Goal: Task Accomplishment & Management: Use online tool/utility

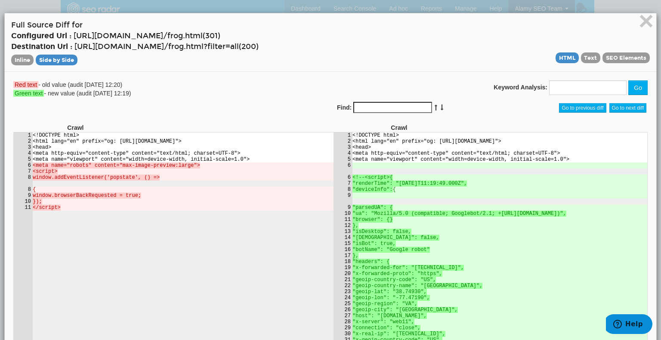
scroll to position [34, 0]
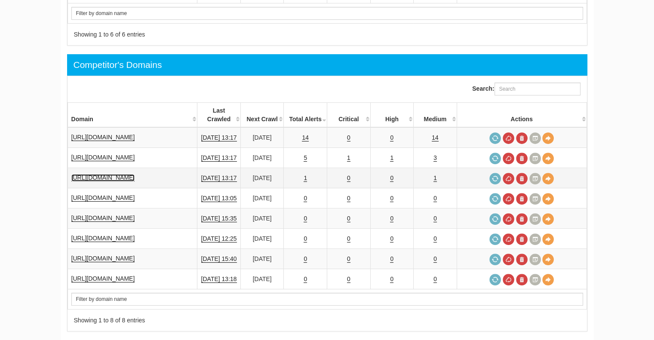
click at [116, 174] on link "[URL][DOMAIN_NAME]" at bounding box center [103, 177] width 64 height 7
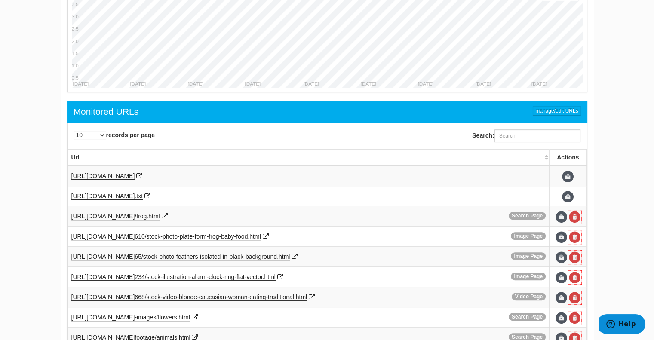
scroll to position [470, 0]
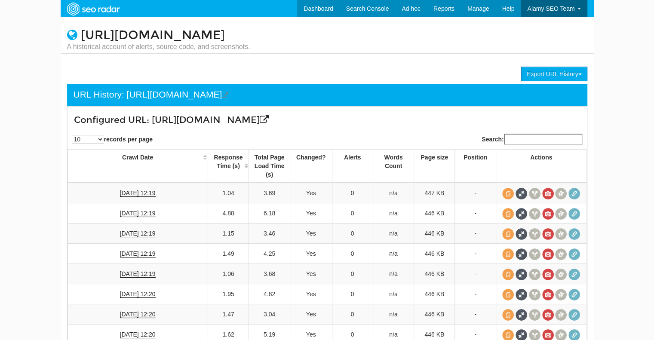
scroll to position [34, 0]
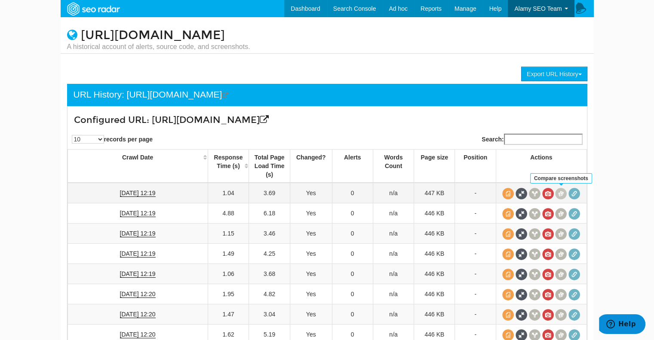
click at [561, 192] on span at bounding box center [561, 194] width 12 height 12
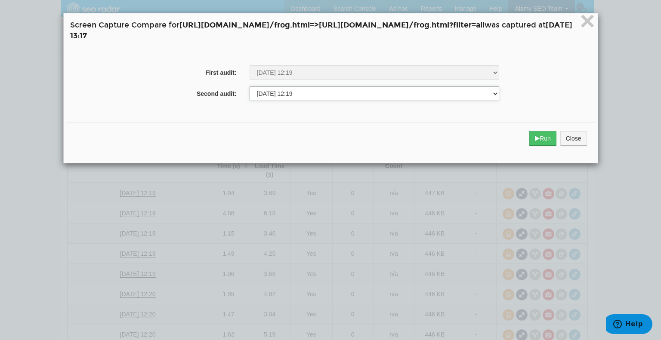
click at [281, 94] on select "08/12/2024 12:20 08/19/2024 12:20 08/26/2024 12:20 09/02/2024 12:20 09/09/2024 …" at bounding box center [374, 93] width 250 height 15
click at [249, 87] on select "08/12/2024 12:20 08/19/2024 12:20 08/26/2024 12:20 09/02/2024 12:20 09/09/2024 …" at bounding box center [374, 93] width 250 height 15
click at [556, 142] on button "Run" at bounding box center [542, 138] width 27 height 15
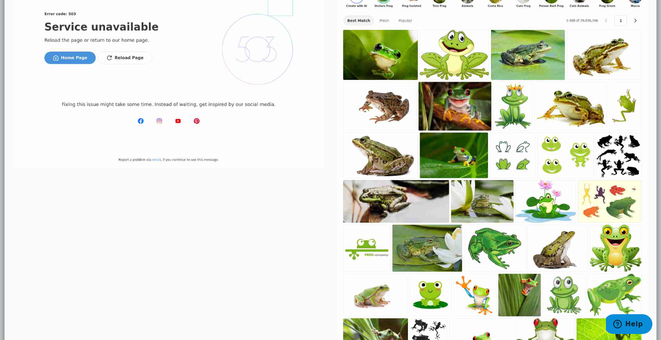
scroll to position [0, 0]
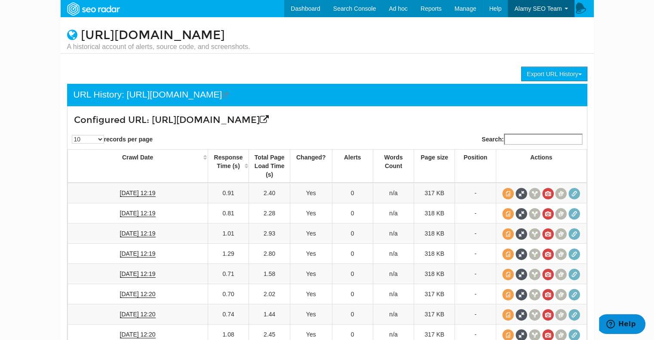
scroll to position [34, 0]
click at [520, 200] on span at bounding box center [522, 194] width 12 height 12
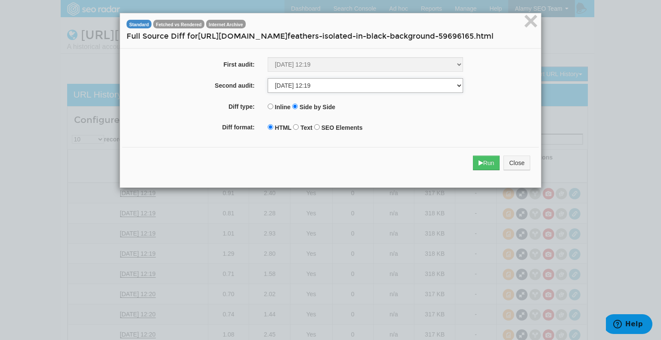
click at [295, 93] on select "08/11/2025 12:19 08/04/2025 12:19 07/28/2025 12:19 07/21/2025 12:19 07/14/2025 …" at bounding box center [365, 85] width 195 height 15
select select "247519398"
click at [268, 89] on select "08/11/2025 12:19 08/04/2025 12:19 07/28/2025 12:19 07/21/2025 12:19 07/14/2025 …" at bounding box center [365, 85] width 195 height 15
click at [489, 170] on button "Run" at bounding box center [486, 163] width 27 height 15
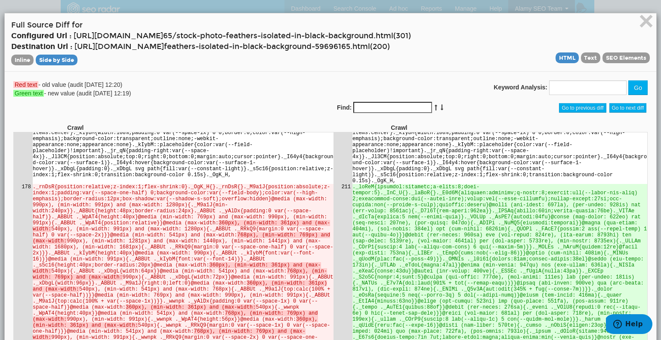
scroll to position [5079, 0]
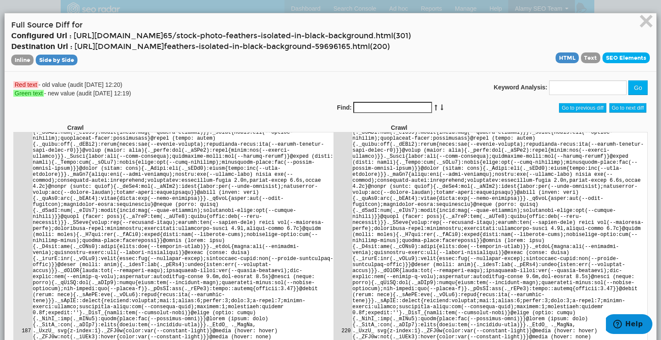
click at [611, 60] on span "SEO Elements" at bounding box center [625, 57] width 47 height 11
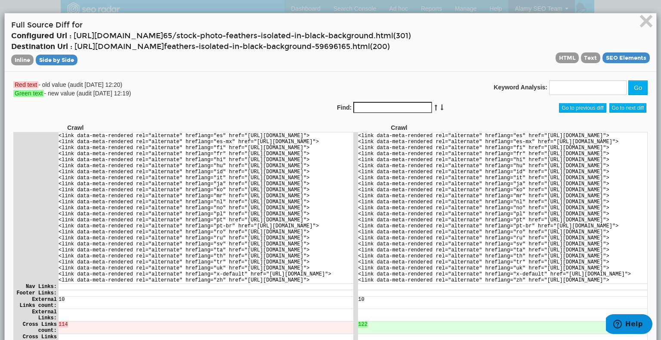
scroll to position [195, 0]
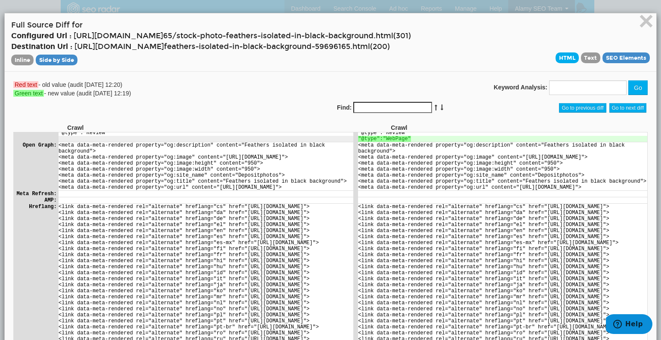
click at [559, 57] on span "HTML" at bounding box center [566, 57] width 23 height 11
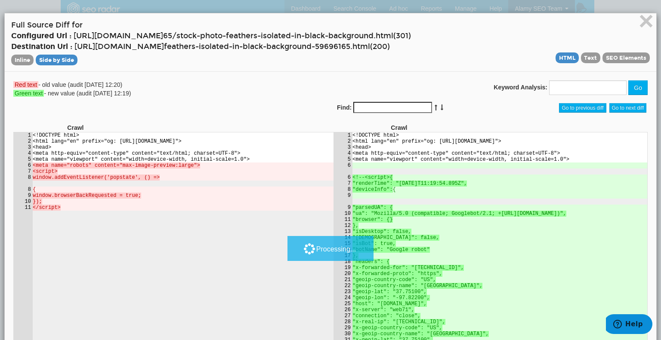
scroll to position [0, 0]
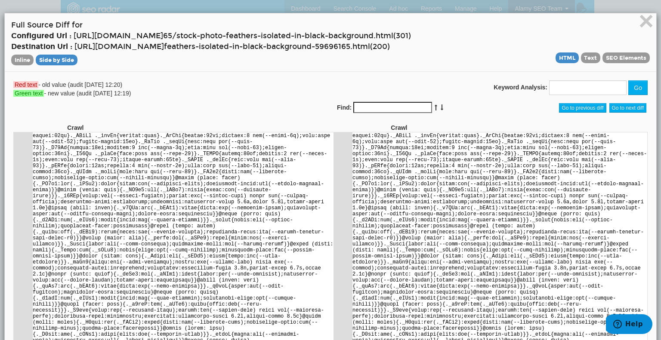
scroll to position [10217, 0]
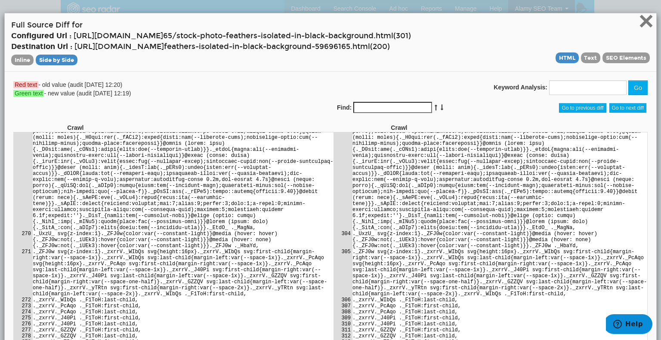
click at [642, 17] on span "×" at bounding box center [645, 20] width 15 height 29
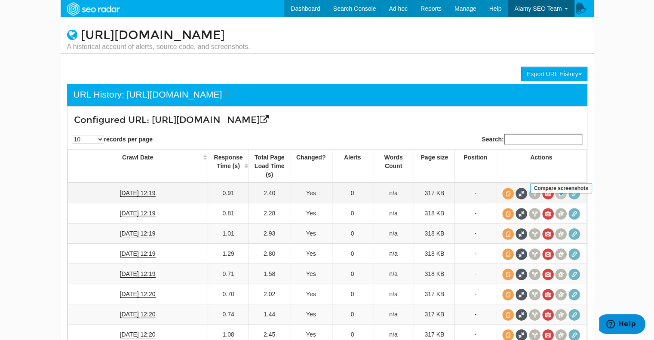
click at [557, 200] on span at bounding box center [561, 194] width 12 height 12
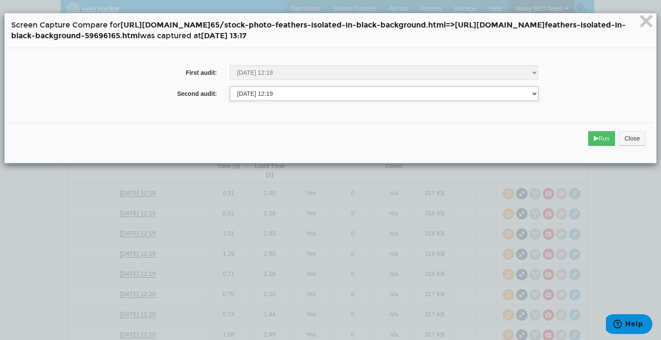
click at [339, 92] on select "08/12/2024 12:20 08/19/2024 12:20 08/26/2024 12:20 09/02/2024 12:20 09/09/2024 …" at bounding box center [384, 93] width 308 height 15
click at [230, 87] on select "08/12/2024 12:20 08/19/2024 12:20 08/26/2024 12:20 09/02/2024 12:20 09/09/2024 …" at bounding box center [384, 93] width 308 height 15
click at [603, 143] on button "Run" at bounding box center [601, 138] width 27 height 15
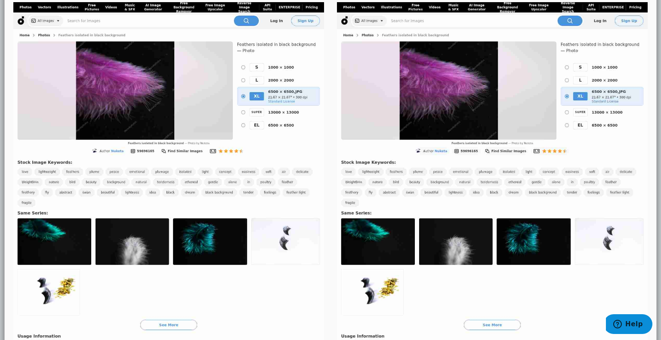
scroll to position [0, 0]
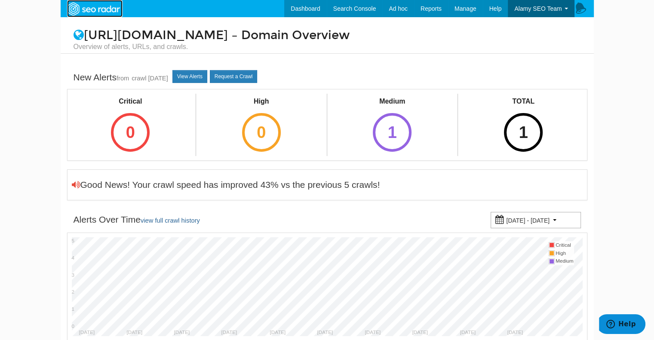
click at [82, 6] on img at bounding box center [93, 8] width 59 height 15
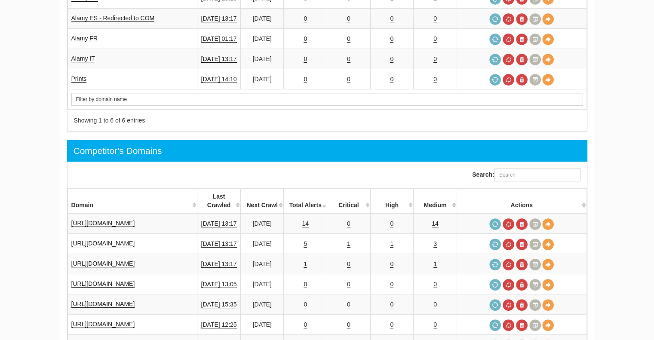
scroll to position [301, 0]
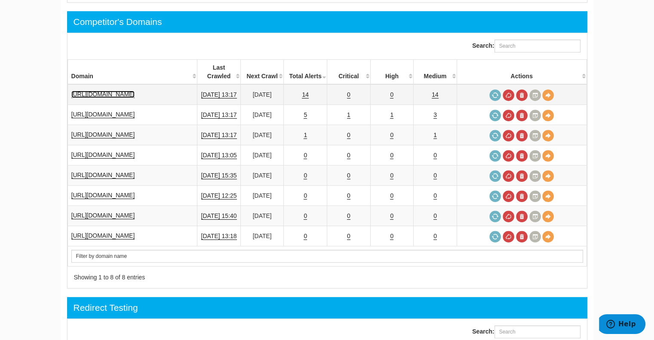
click at [118, 91] on link "[URL][DOMAIN_NAME]" at bounding box center [103, 94] width 64 height 7
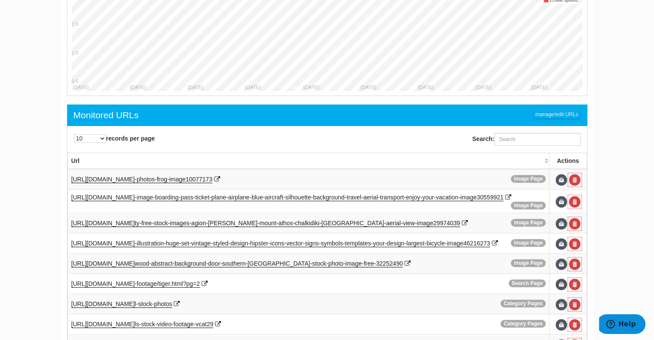
scroll to position [438, 0]
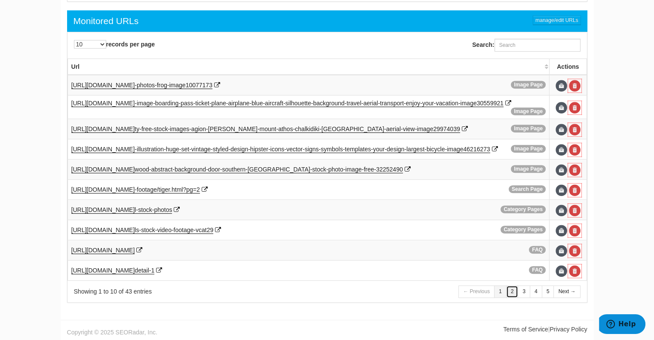
click at [512, 293] on link "2" at bounding box center [512, 292] width 12 height 12
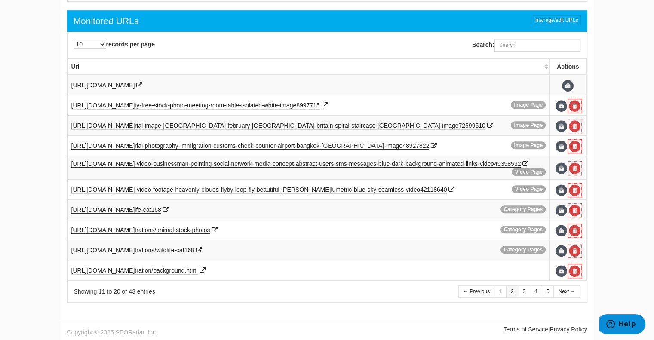
scroll to position [435, 0]
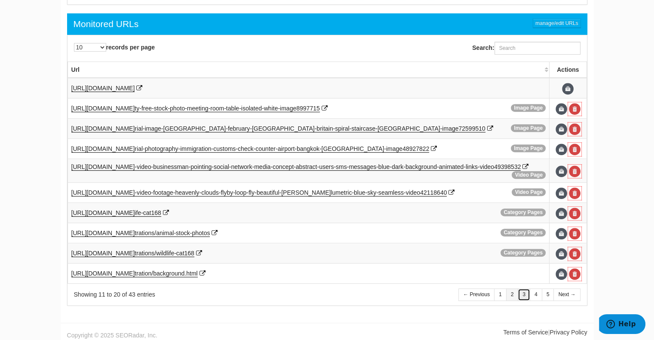
click at [521, 291] on link "3" at bounding box center [524, 295] width 12 height 12
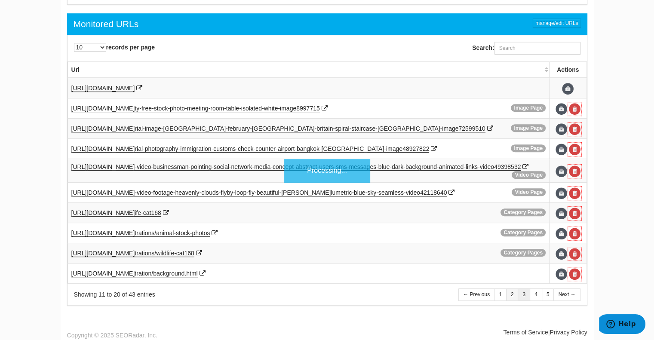
scroll to position [434, 0]
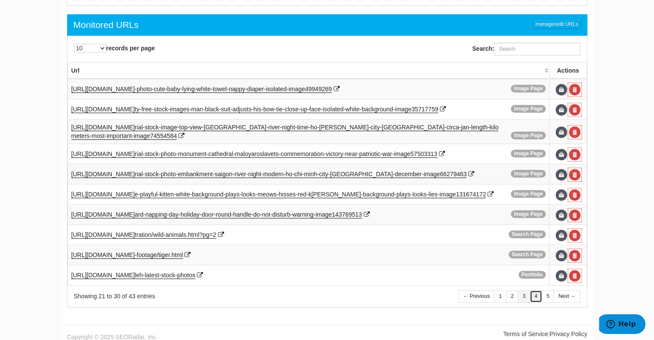
click at [535, 290] on link "4" at bounding box center [536, 296] width 12 height 12
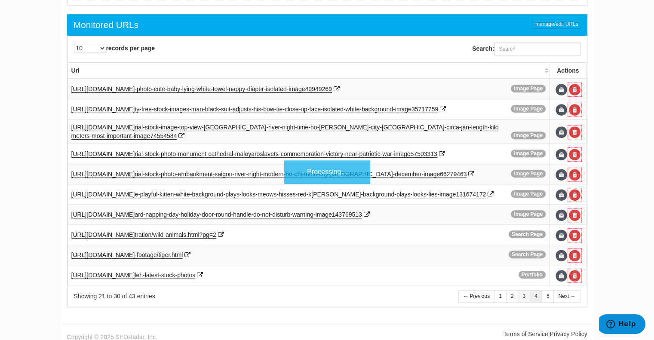
scroll to position [431, 0]
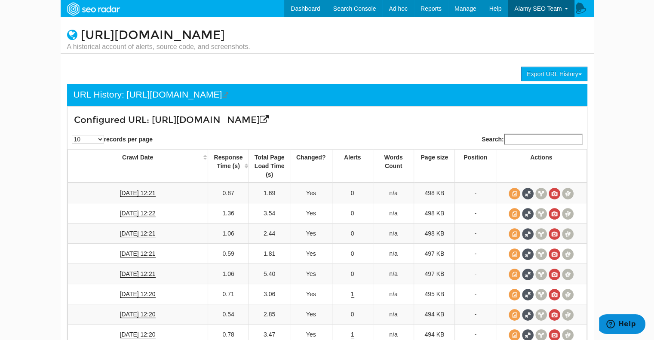
scroll to position [34, 0]
click at [524, 191] on span at bounding box center [528, 194] width 12 height 12
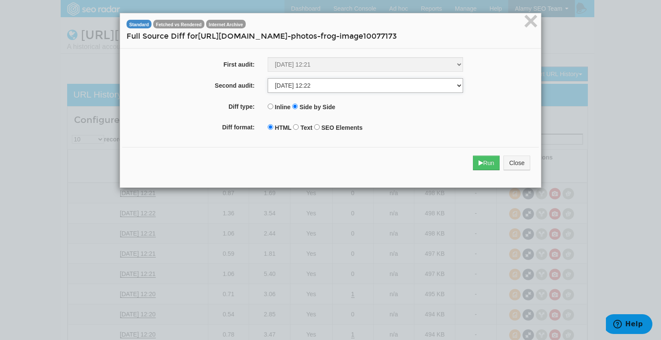
click at [289, 87] on select "[DATE] 12:21 [DATE] 12:22 [DATE] 12:21 [DATE] 12:21 [DATE] 12:21 [DATE] 12:20 […" at bounding box center [365, 85] width 195 height 15
select select "262609153"
click at [268, 78] on select "[DATE] 12:21 [DATE] 12:22 [DATE] 12:21 [DATE] 12:21 [DATE] 12:21 [DATE] 12:20 […" at bounding box center [365, 85] width 195 height 15
click at [484, 167] on button "Run" at bounding box center [486, 163] width 27 height 15
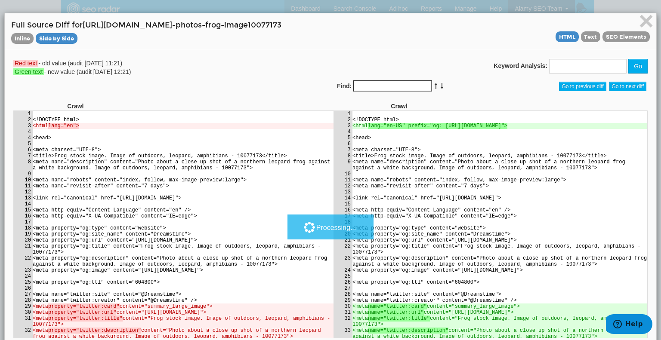
scroll to position [0, 0]
click at [143, 27] on span "https://www.dreamstime.com/stock" at bounding box center [127, 25] width 89 height 9
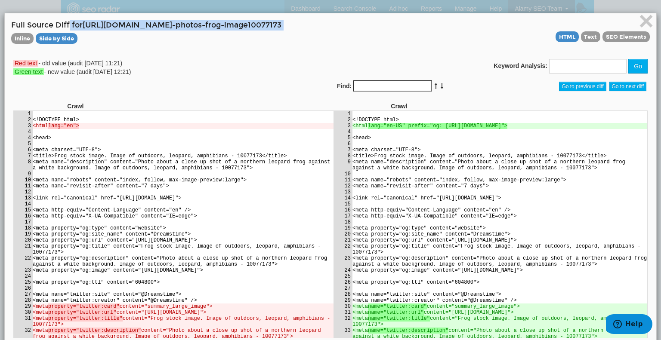
click at [143, 27] on span "https://www.dreamstime.com/stock" at bounding box center [127, 25] width 89 height 9
copy h4 "Full Source Diff for https://www.dreamstime.com/stock -photos-frog-image10077173"
drag, startPoint x: 99, startPoint y: 28, endPoint x: 93, endPoint y: 28, distance: 6.0
click at [99, 29] on span "https://www.dreamstime.com/stock" at bounding box center [127, 25] width 89 height 9
click at [87, 25] on span "https://www.dreamstime.com/stock" at bounding box center [127, 25] width 89 height 9
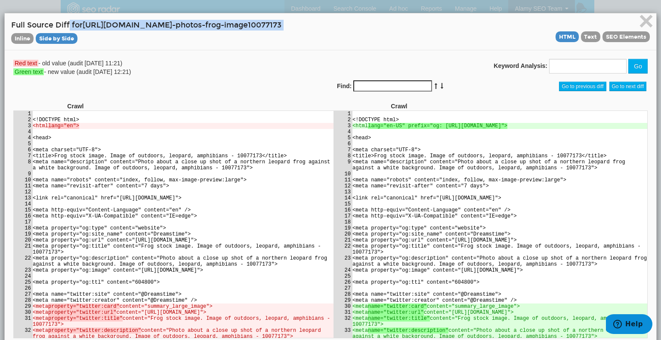
click at [83, 24] on h4 "Full Source Diff for https://www.dreamstime.com/stock -photos-frog-image1007717…" at bounding box center [330, 32] width 638 height 24
drag, startPoint x: 85, startPoint y: 24, endPoint x: 350, endPoint y: 26, distance: 265.0
click at [350, 26] on h4 "Full Source Diff for https://www.dreamstime.com/stock -photos-frog-image1007717…" at bounding box center [330, 32] width 638 height 24
copy h4 "https://www.dreamstime.com/stock -photos-frog-image10077173"
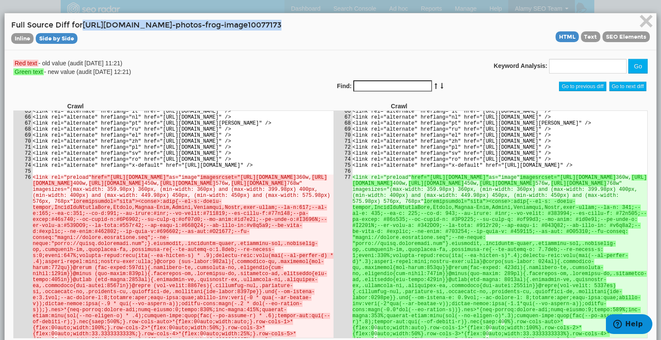
scroll to position [559, 0]
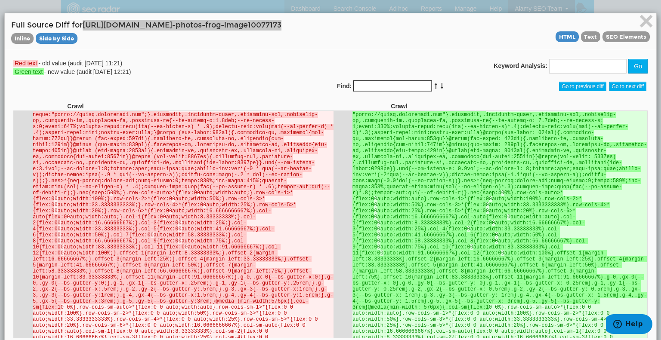
drag, startPoint x: 107, startPoint y: 144, endPoint x: 245, endPoint y: 144, distance: 137.6
click at [169, 51] on del "href="https://thumbs.dreamstime.com/z/frog-10077173.jpg"" at bounding box center [129, 48] width 77 height 6
drag, startPoint x: 419, startPoint y: 144, endPoint x: 557, endPoint y: 143, distance: 137.6
click at [488, 51] on ins "href="https://thumbs.dreamstime.com/b/frog-10077173.jpg"" at bounding box center [449, 48] width 77 height 6
copy ins "https://thumbs.dreamstime.com/b/frog-10077173.jpg"
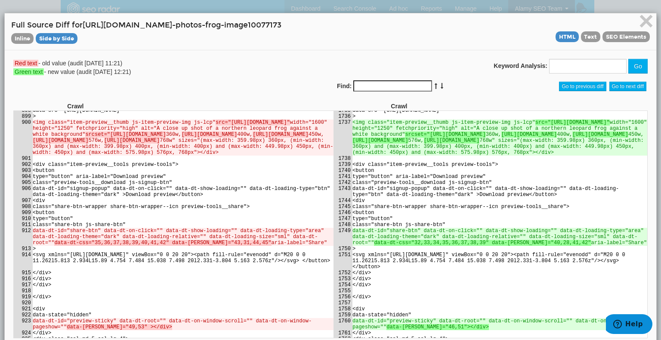
scroll to position [18969, 0]
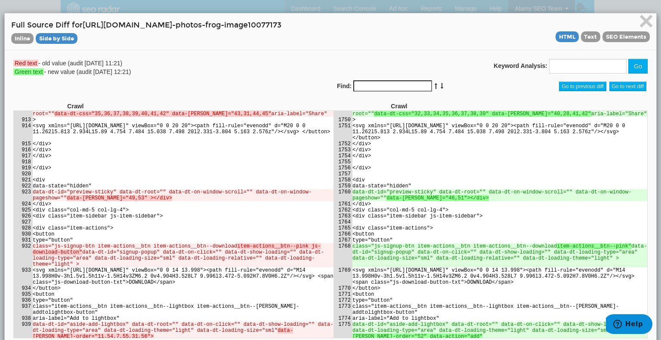
drag, startPoint x: 107, startPoint y: 160, endPoint x: 215, endPoint y: 161, distance: 107.5
click at [165, 8] on del "srcset="https://thumbs.dreamstime.com/z/frog-10077173.jpg?w=360" at bounding box center [125, 5] width 80 height 6
drag, startPoint x: 152, startPoint y: 178, endPoint x: 234, endPoint y: 178, distance: 82.6
click at [234, 26] on td "<img class="item-preview__thumb js-item-preview-img js-lcp" src="https://thumbs…" at bounding box center [182, 8] width 301 height 36
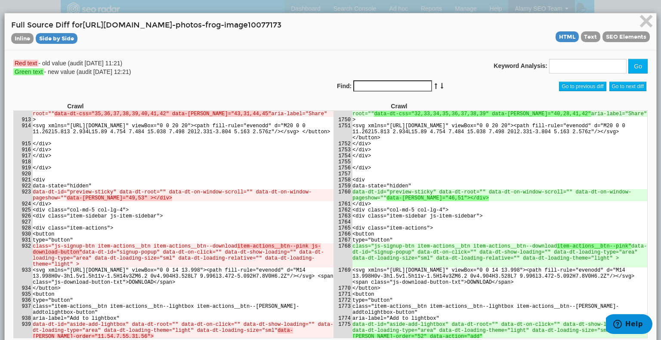
click at [88, 14] on del "https://thumbs.dreamstime.com/z/frog-10077173.jpg?w=576" at bounding box center [60, 11] width 56 height 6
drag, startPoint x: 379, startPoint y: 172, endPoint x: 437, endPoint y: 174, distance: 57.7
click at [437, 26] on td "<img class="item-preview__thumb js-item-preview-img js-lcp" src="https://thumbs…" at bounding box center [499, 8] width 295 height 36
copy td "item-preview__thumb"
click at [418, 8] on ins "srcset="https://thumbs.dreamstime.com/b/frog-10077173.jpg?w=360" at bounding box center [444, 5] width 80 height 6
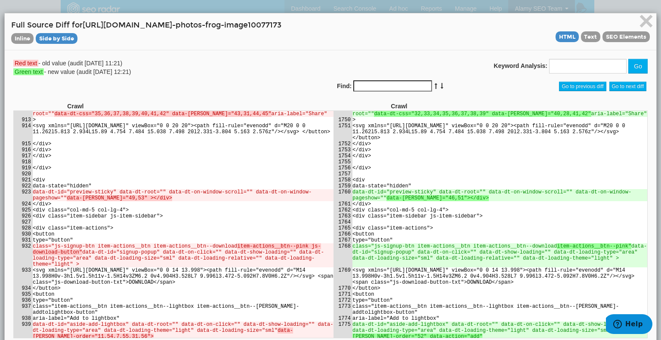
click at [419, 26] on td "<img class="item-preview__thumb js-item-preview-img js-lcp" src="https://thumbs…" at bounding box center [499, 8] width 295 height 36
click at [228, 26] on td "<img class="item-preview__thumb js-item-preview-img js-lcp" src="https://thumbs…" at bounding box center [182, 8] width 301 height 36
click at [181, 8] on del "https://thumbs.dreamstime.com/z/frog-10077173.jpg?w=400" at bounding box center [209, 5] width 56 height 6
click at [136, 26] on td "<img class="item-preview__thumb js-item-preview-img js-lcp" src="https://thumbs…" at bounding box center [182, 8] width 301 height 36
click at [186, 26] on td "<img class="item-preview__thumb js-item-preview-img js-lcp" src="https://thumbs…" at bounding box center [182, 8] width 301 height 36
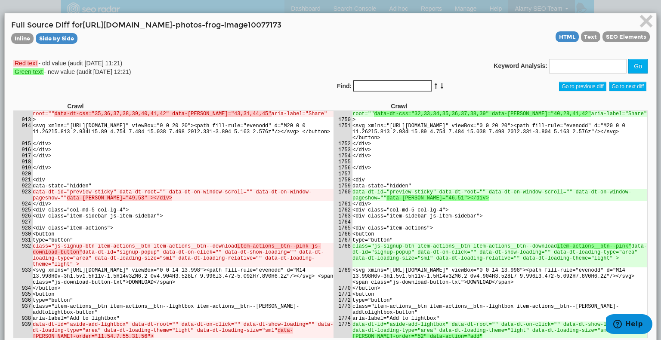
drag, startPoint x: 200, startPoint y: 174, endPoint x: 238, endPoint y: 174, distance: 38.7
click at [238, 26] on td "<img class="item-preview__thumb js-item-preview-img js-lcp" src="https://thumbs…" at bounding box center [182, 8] width 301 height 36
click at [88, 14] on del "https://thumbs.dreamstime.com/z/frog-10077173.jpg?w=576" at bounding box center [60, 11] width 56 height 6
click at [165, 8] on del "srcset="https://thumbs.dreamstime.com/z/frog-10077173.jpg?w=360" at bounding box center [125, 5] width 80 height 6
drag, startPoint x: 206, startPoint y: 173, endPoint x: 320, endPoint y: 176, distance: 114.0
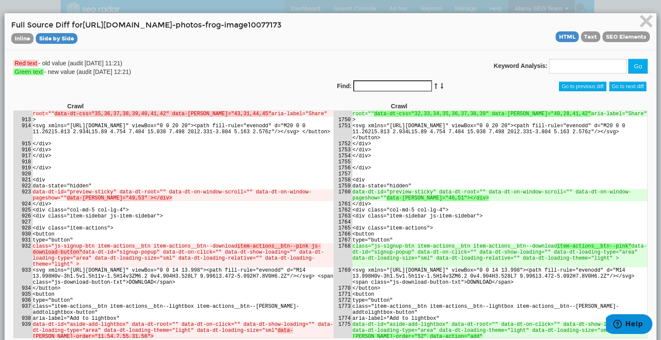
click at [501, 8] on ins "https://thumbs.dreamstime.com/b/frog-10077173.jpg?w=400" at bounding box center [529, 5] width 56 height 6
click at [408, 14] on ins "https://thumbs.dreamstime.com/b/frog-10077173.jpg?w=576" at bounding box center [380, 11] width 56 height 6
click at [482, 26] on td "<img class="item-preview__thumb js-item-preview-img js-lcp" src="https://thumbs…" at bounding box center [499, 8] width 295 height 36
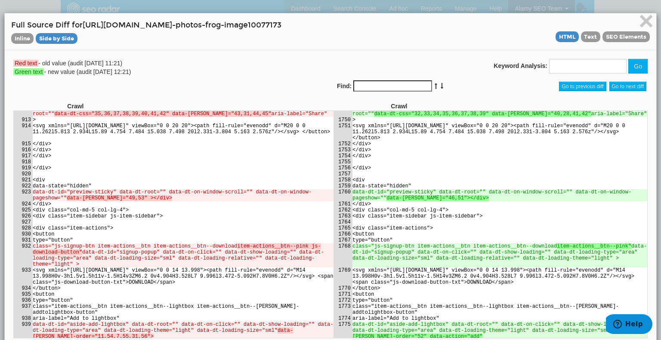
click at [441, 14] on ins "https://thumbs.dreamstime.com/b/frog-10077173.jpg?w=768" at bounding box center [451, 11] width 56 height 6
click at [210, 26] on td "<img class="item-preview__thumb js-item-preview-img js-lcp" src="https://thumbs…" at bounding box center [182, 8] width 301 height 36
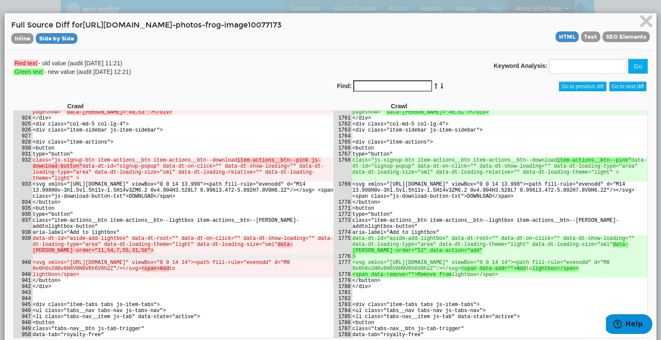
click at [406, 6] on td "type="button"" at bounding box center [499, 3] width 295 height 6
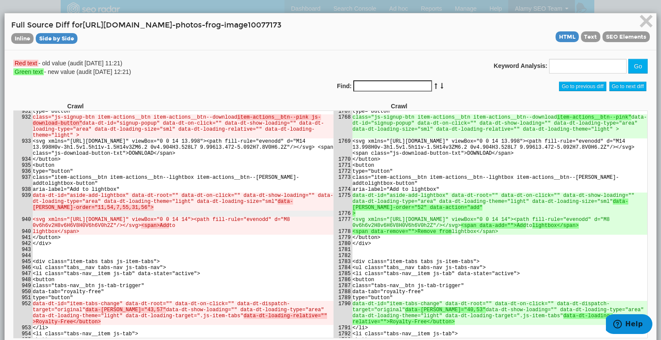
click at [231, 12] on td "<svg xmlns="http://www.w3.org/2000/svg" viewBox="0 0 20 20"><path fill-rule="ev…" at bounding box center [182, 3] width 301 height 18
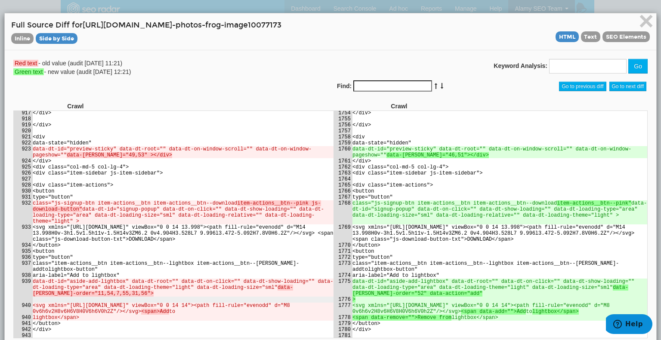
drag, startPoint x: 217, startPoint y: 128, endPoint x: 64, endPoint y: 137, distance: 153.4
copy del "https://thumbs.dreamstime.com/z/frog-10077173.jp"
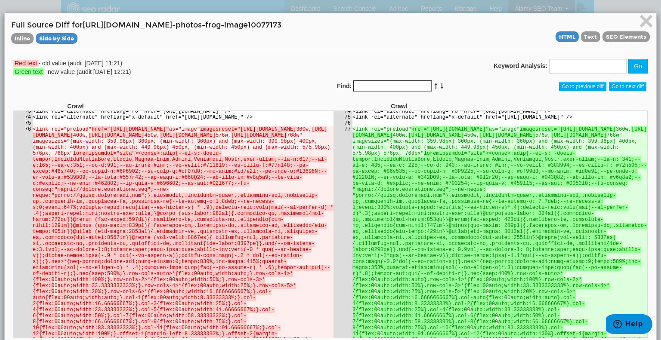
scroll to position [18905, 0]
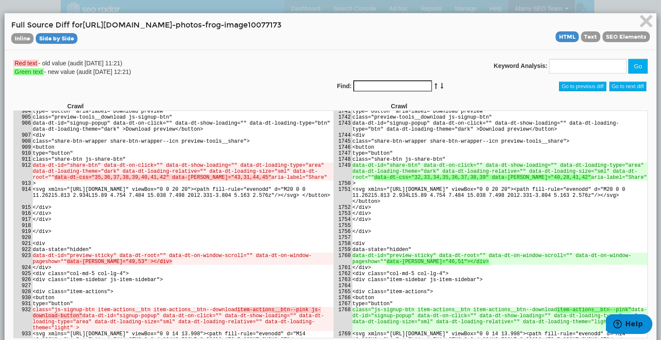
click at [165, 72] on del "srcset="https://thumbs.dreamstime.com/z/frog-10077173.jpg?w=360" at bounding box center [125, 69] width 80 height 6
click at [164, 72] on del "srcset="https://thumbs.dreamstime.com/z/frog-10077173.jpg?w=360" at bounding box center [125, 69] width 80 height 6
click at [142, 90] on td "<img class="item-preview__thumb js-item-preview-img js-lcp" src="https://thumbs…" at bounding box center [182, 72] width 301 height 36
click at [165, 72] on del "srcset="https://thumbs.dreamstime.com/z/frog-10077173.jpg?w=360" at bounding box center [125, 69] width 80 height 6
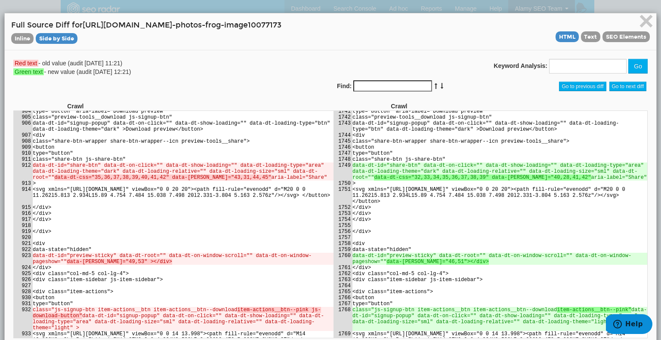
click at [165, 72] on del "srcset="https://thumbs.dreamstime.com/z/frog-10077173.jpg?w=360" at bounding box center [125, 69] width 80 height 6
click at [217, 90] on td "<img class="item-preview__thumb js-item-preview-img js-lcp" src="https://thumbs…" at bounding box center [182, 72] width 301 height 36
click at [217, 60] on del "src="https://thumbs.dreamstime.com/z/frog-10077173.jpg"" at bounding box center [252, 57] width 74 height 6
drag, startPoint x: 217, startPoint y: 236, endPoint x: 315, endPoint y: 237, distance: 98.1
click at [289, 60] on del "src="https://thumbs.dreamstime.com/z/frog-10077173.jpg"" at bounding box center [252, 57] width 74 height 6
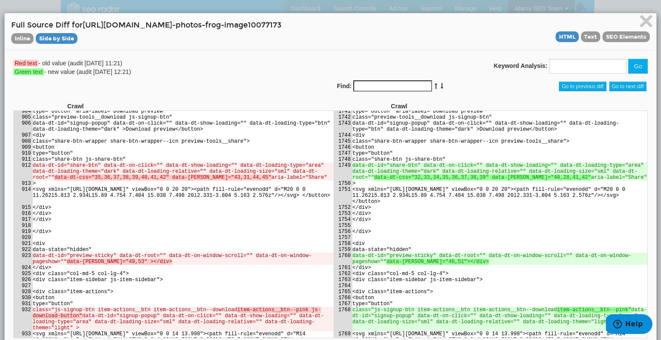
click at [88, 78] on del "https://thumbs.dreamstime.com/z/frog-10077173.jpg?w=576" at bounding box center [60, 75] width 56 height 6
click at [408, 78] on ins "https://thumbs.dreamstime.com/b/frog-10077173.jpg?w=576" at bounding box center [380, 75] width 56 height 6
drag, startPoint x: 397, startPoint y: 269, endPoint x: 393, endPoint y: 269, distance: 4.7
click at [397, 90] on td "<img class="item-preview__thumb js-item-preview-img js-lcp" src="https://thumbs…" at bounding box center [499, 72] width 295 height 36
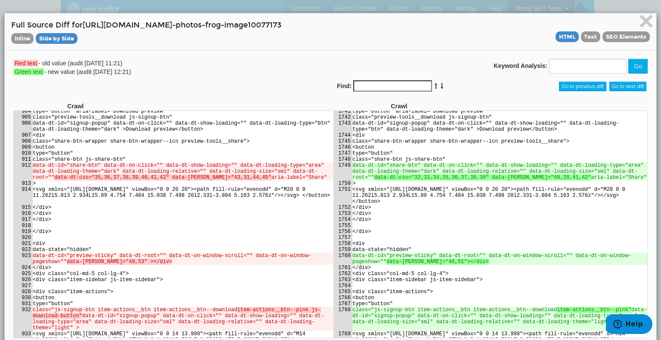
click at [252, 72] on del "https://thumbs.dreamstime.com/z/frog-10077173.jpg?w=450" at bounding box center [280, 69] width 56 height 6
drag, startPoint x: 202, startPoint y: 238, endPoint x: 215, endPoint y: 237, distance: 13.0
click at [215, 60] on del "src="https://thumbs.dreamstime.com/z/frog-10077173.jpg"" at bounding box center [252, 57] width 74 height 6
copy del "src="
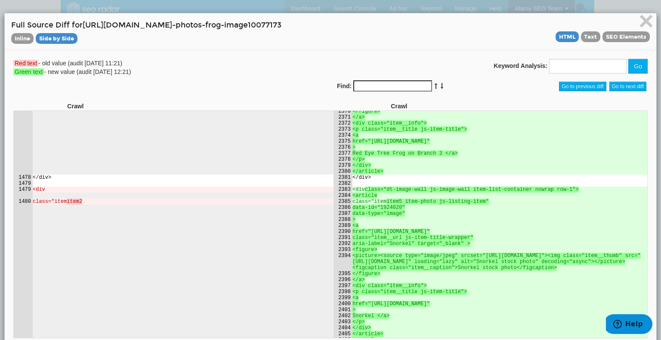
scroll to position [23823, 0]
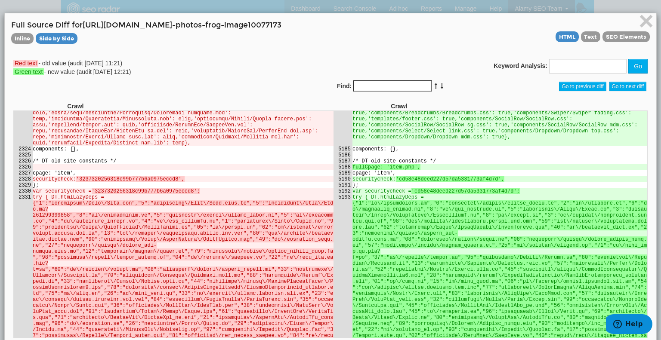
drag, startPoint x: 112, startPoint y: 231, endPoint x: 66, endPoint y: 237, distance: 46.4
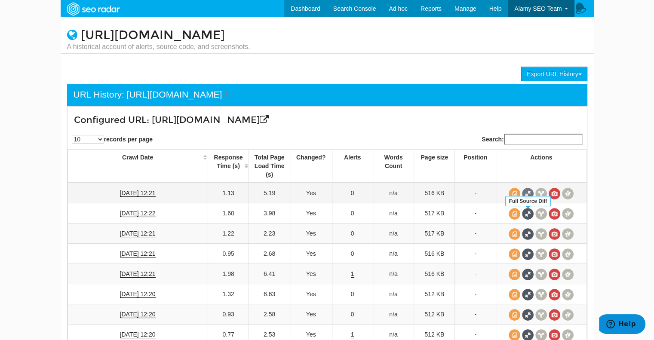
click at [530, 200] on span at bounding box center [528, 194] width 12 height 12
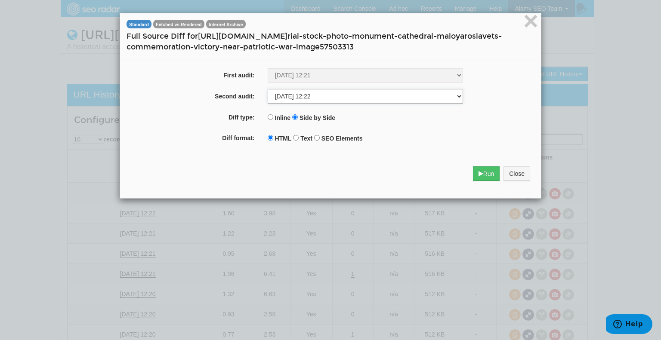
click at [291, 100] on select "[DATE] 12:21 [DATE] 12:22 [DATE] 12:21 [DATE] 12:21 [DATE] 12:21 [DATE] 12:20 […" at bounding box center [365, 96] width 195 height 15
select select "262609172"
click at [268, 89] on select "[DATE] 12:21 [DATE] 12:22 [DATE] 12:21 [DATE] 12:21 [DATE] 12:21 [DATE] 12:20 […" at bounding box center [365, 96] width 195 height 15
click at [489, 173] on button "Run" at bounding box center [486, 173] width 27 height 15
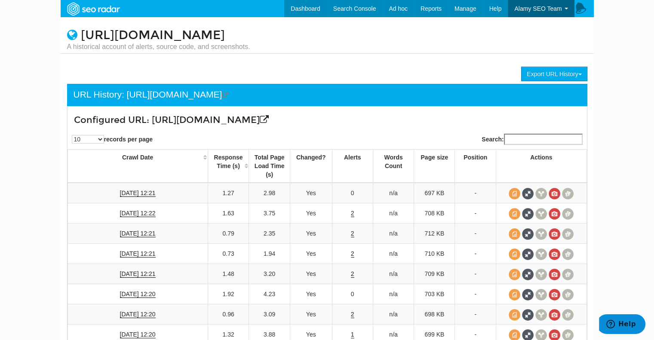
scroll to position [34, 0]
click at [529, 189] on span at bounding box center [528, 194] width 12 height 12
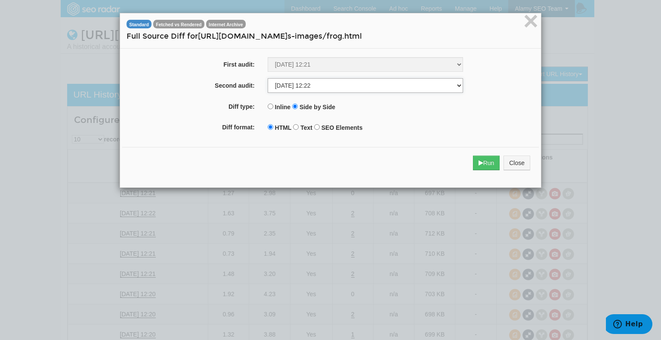
click at [394, 89] on select "[DATE] 12:21 [DATE] 12:22 [DATE] 12:21 [DATE] 12:21 [DATE] 12:21 [DATE] 12:20 […" at bounding box center [365, 85] width 195 height 15
select select "262609183"
click at [268, 78] on select "[DATE] 12:21 [DATE] 12:22 [DATE] 12:21 [DATE] 12:21 [DATE] 12:21 [DATE] 12:20 […" at bounding box center [365, 85] width 195 height 15
click at [486, 161] on button "Run" at bounding box center [486, 163] width 27 height 15
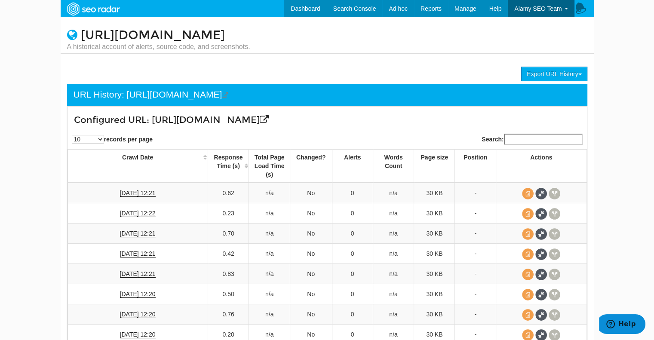
scroll to position [34, 0]
click at [269, 119] on icon at bounding box center [264, 119] width 9 height 9
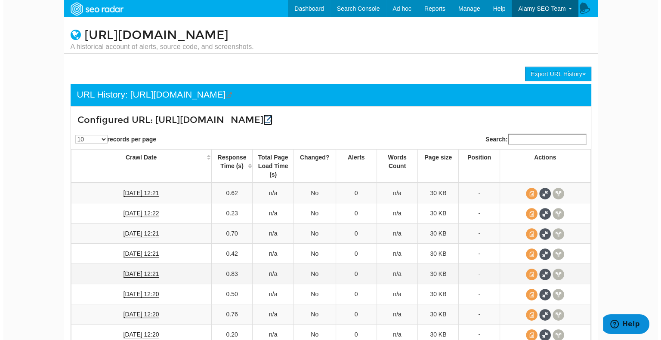
scroll to position [96, 0]
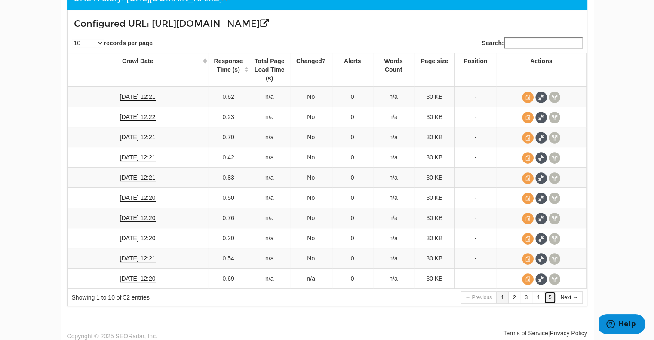
click at [551, 293] on link "5" at bounding box center [550, 298] width 12 height 12
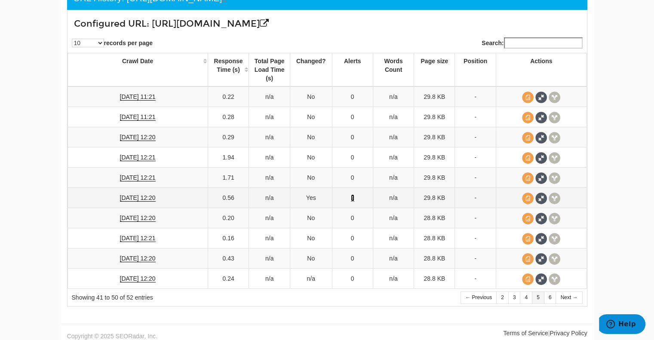
click at [353, 196] on link "2" at bounding box center [352, 197] width 3 height 7
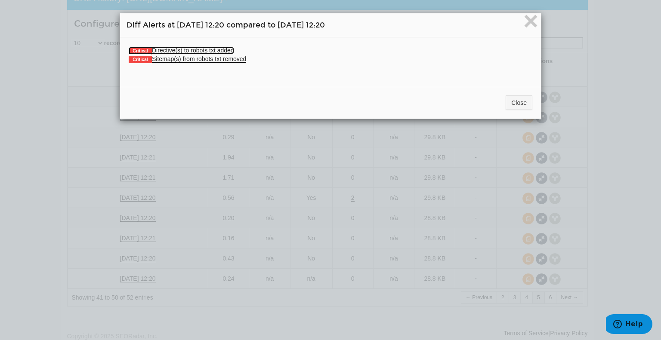
click at [201, 49] on link "Critical Directive(s) to robots txt added" at bounding box center [181, 50] width 105 height 7
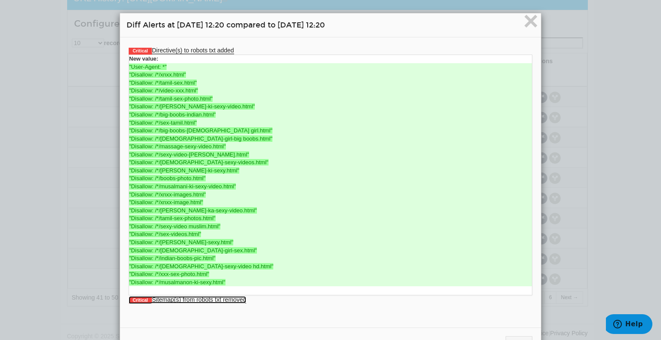
click at [206, 299] on link "Critical Sitemap(s) from robots txt removed" at bounding box center [187, 299] width 117 height 7
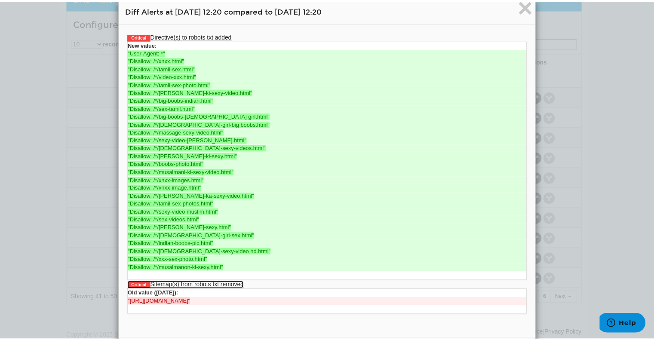
scroll to position [0, 0]
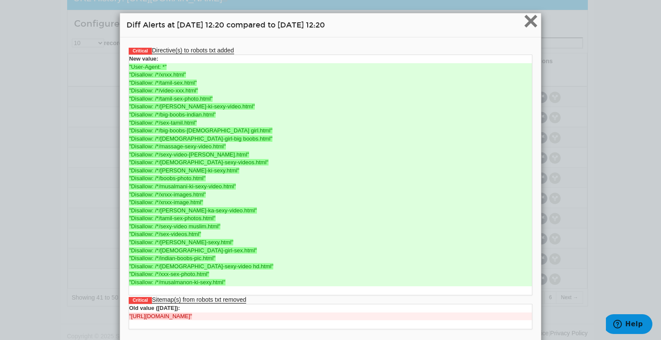
click at [527, 22] on span "×" at bounding box center [530, 20] width 15 height 29
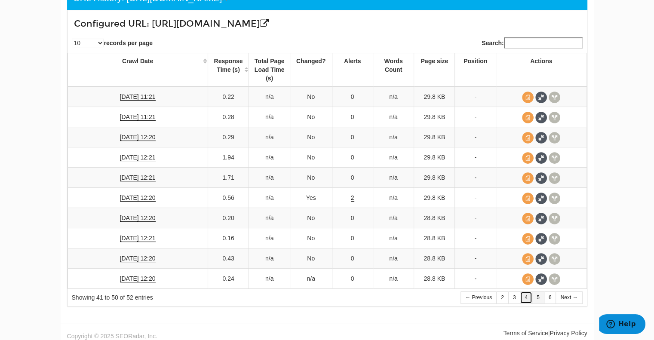
click at [528, 294] on link "4" at bounding box center [526, 298] width 12 height 12
click at [353, 255] on link "1" at bounding box center [352, 258] width 3 height 7
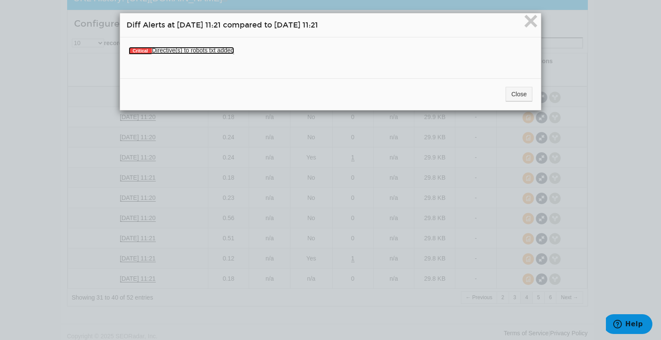
click at [194, 49] on link "Critical Directive(s) to robots txt added" at bounding box center [181, 50] width 105 height 7
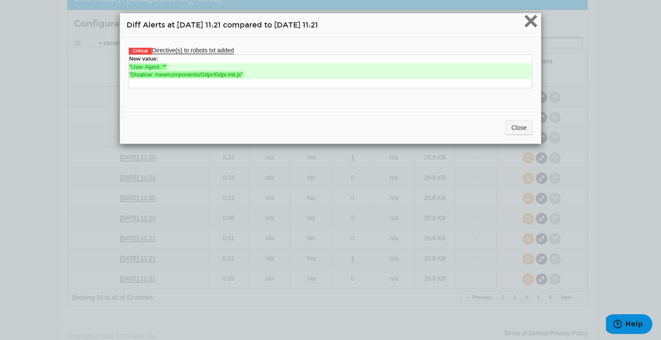
click at [526, 20] on span "×" at bounding box center [530, 20] width 15 height 29
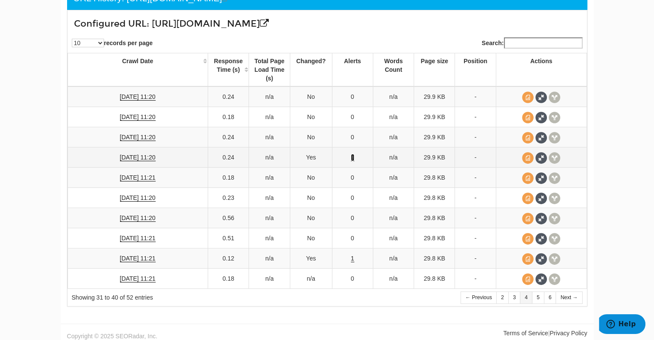
click at [353, 156] on link "1" at bounding box center [352, 157] width 3 height 7
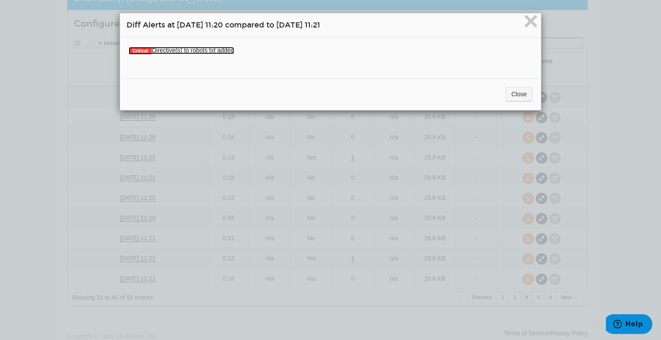
click at [192, 51] on link "Critical Directive(s) to robots txt added" at bounding box center [181, 50] width 105 height 7
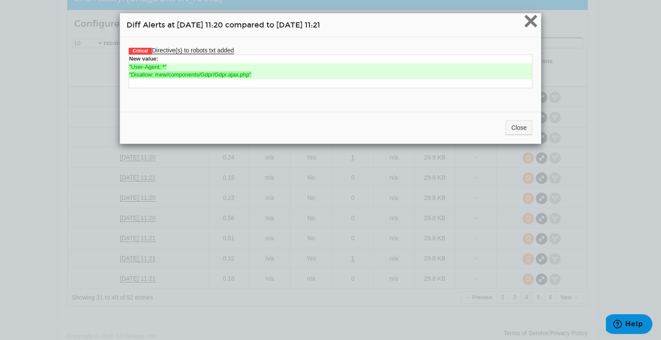
click at [530, 22] on span "×" at bounding box center [530, 20] width 15 height 29
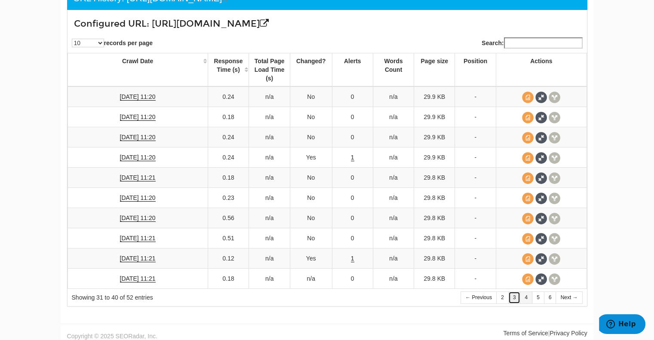
click at [511, 292] on link "3" at bounding box center [514, 298] width 12 height 12
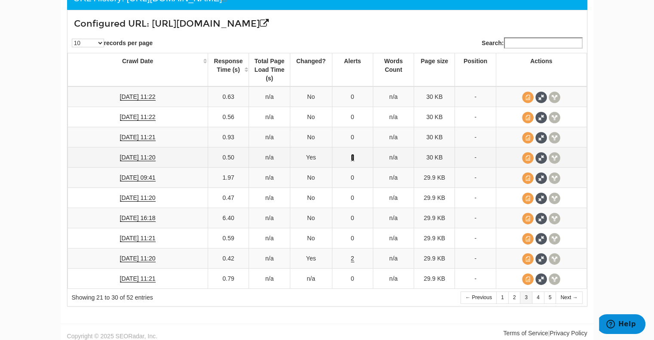
click at [354, 154] on link "1" at bounding box center [352, 157] width 3 height 7
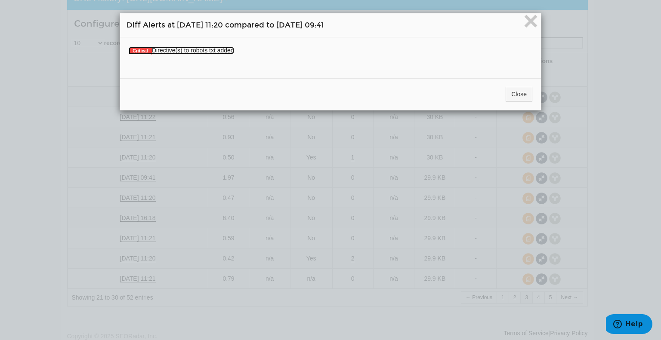
click at [189, 52] on link "Critical Directive(s) to robots txt added" at bounding box center [181, 50] width 105 height 7
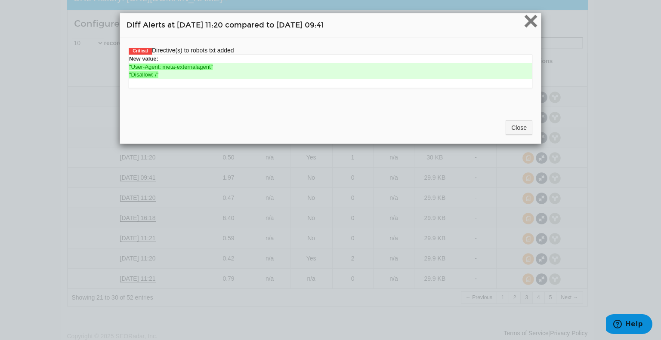
click at [524, 20] on span "×" at bounding box center [530, 20] width 15 height 29
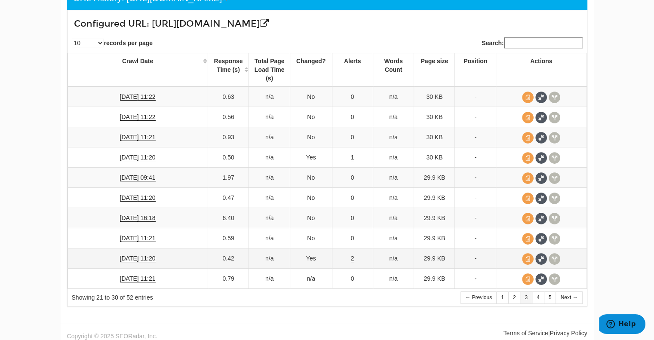
click at [351, 255] on td "2" at bounding box center [352, 259] width 41 height 20
click at [353, 255] on link "2" at bounding box center [352, 258] width 3 height 7
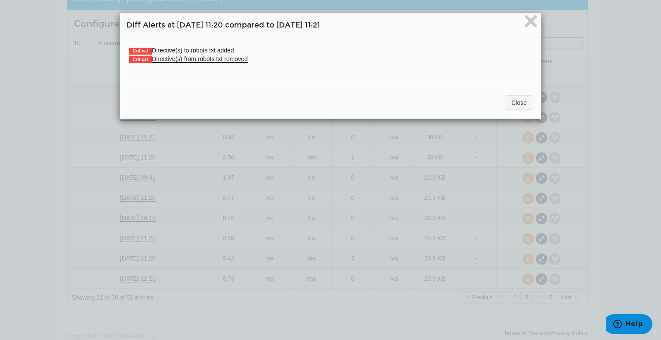
click at [197, 45] on div "Critical Directive(s) to robots txt added New value: "User-Agent: *" "Disallow:…" at bounding box center [330, 58] width 421 height 43
click at [197, 49] on link "Critical Directive(s) to robots txt added" at bounding box center [181, 50] width 105 height 7
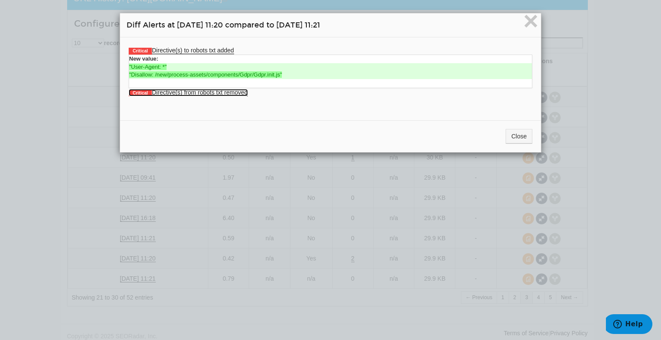
click at [203, 91] on link "Critical Directive(s) from robots txt removed" at bounding box center [188, 92] width 119 height 7
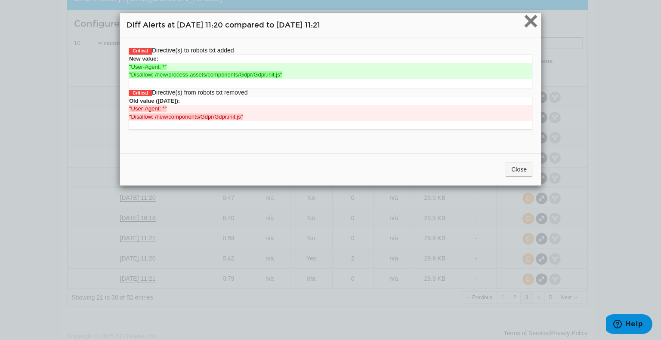
click at [524, 22] on span "×" at bounding box center [530, 20] width 15 height 29
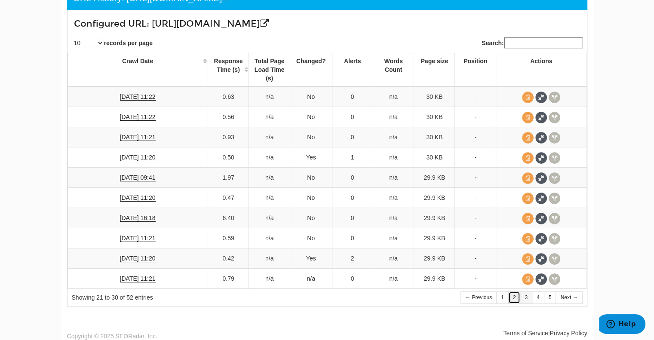
click at [513, 292] on link "2" at bounding box center [514, 298] width 12 height 12
click at [353, 137] on link "1" at bounding box center [352, 137] width 3 height 7
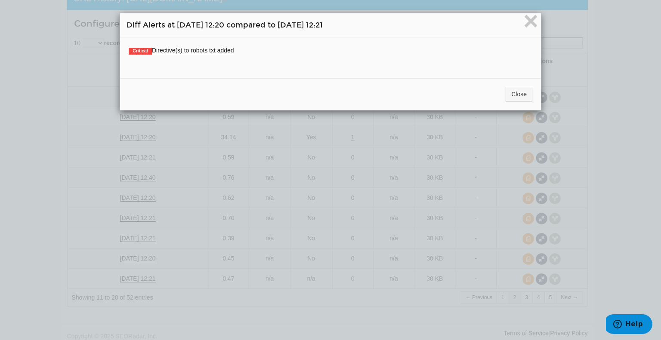
click at [206, 54] on li "Critical Directive(s) to robots txt added New value: "User-Agent: meta-external…" at bounding box center [330, 50] width 403 height 9
click at [204, 49] on link "Critical Directive(s) to robots txt added" at bounding box center [181, 50] width 105 height 7
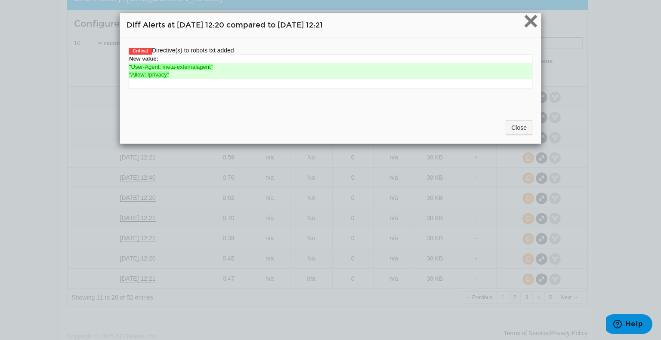
click at [528, 24] on span "×" at bounding box center [530, 20] width 15 height 29
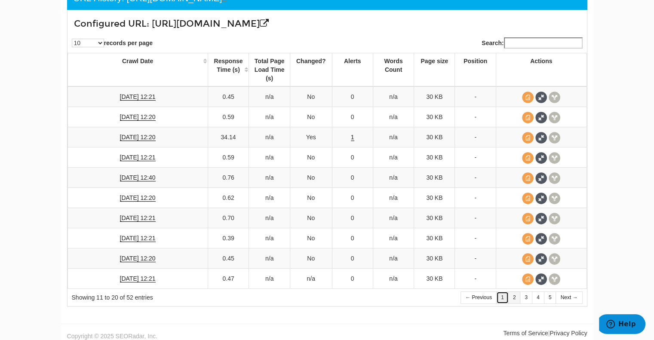
click at [500, 292] on link "1" at bounding box center [502, 298] width 12 height 12
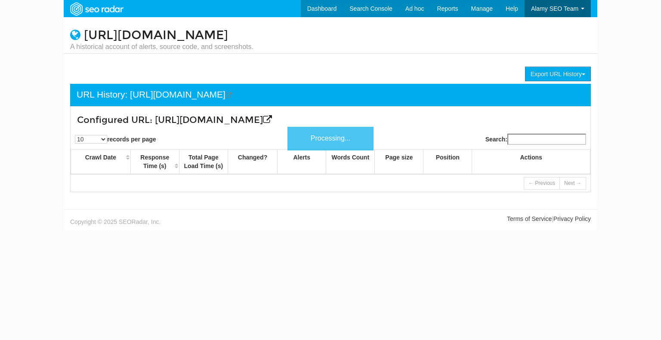
scroll to position [34, 0]
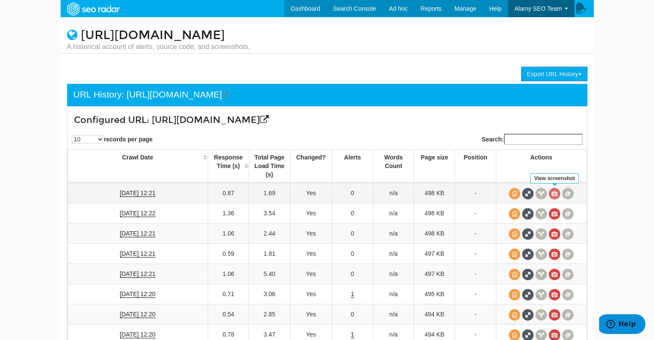
click at [553, 195] on span at bounding box center [555, 194] width 12 height 12
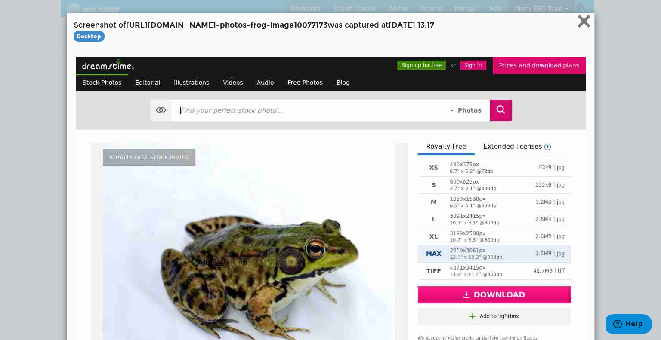
click at [583, 21] on span "×" at bounding box center [583, 20] width 15 height 29
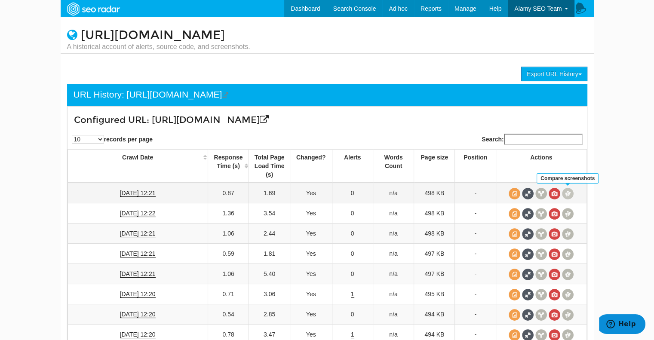
click at [567, 192] on span at bounding box center [568, 194] width 12 height 12
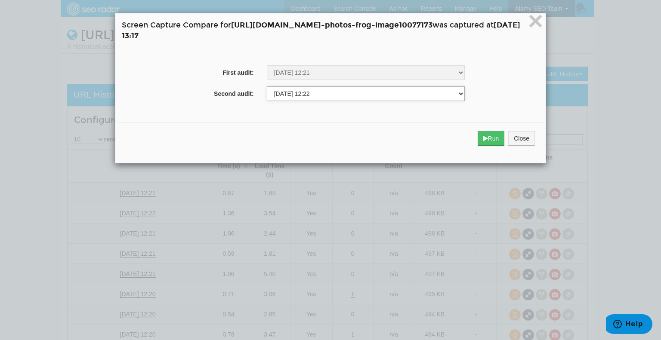
click at [293, 90] on select "[DATE] 11:21 [DATE] 11:20 [DATE] 11:21 [DATE] 16:18 [DATE] 11:20 [DATE] 09:41 […" at bounding box center [366, 93] width 198 height 15
click at [267, 87] on select "[DATE] 11:21 [DATE] 11:20 [DATE] 11:21 [DATE] 16:18 [DATE] 11:20 [DATE] 09:41 […" at bounding box center [366, 93] width 198 height 15
click at [505, 140] on button "Run" at bounding box center [490, 138] width 27 height 15
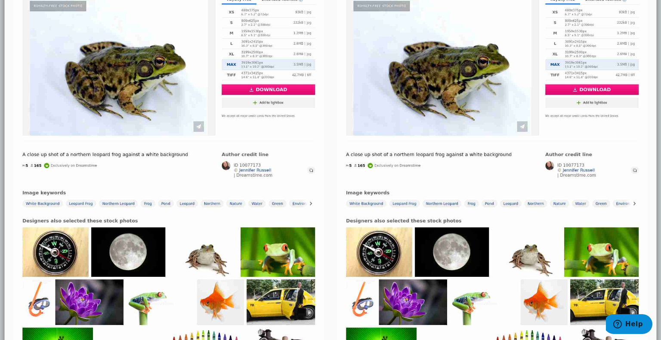
scroll to position [43, 0]
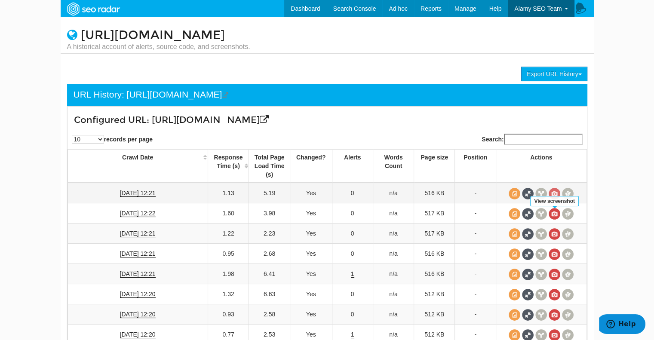
click at [553, 200] on span at bounding box center [555, 194] width 12 height 12
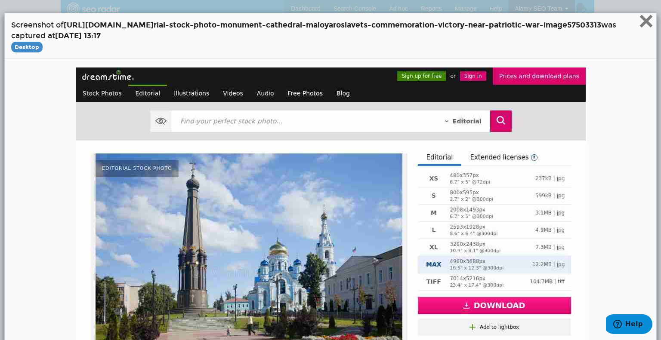
click at [638, 20] on span "×" at bounding box center [645, 20] width 15 height 29
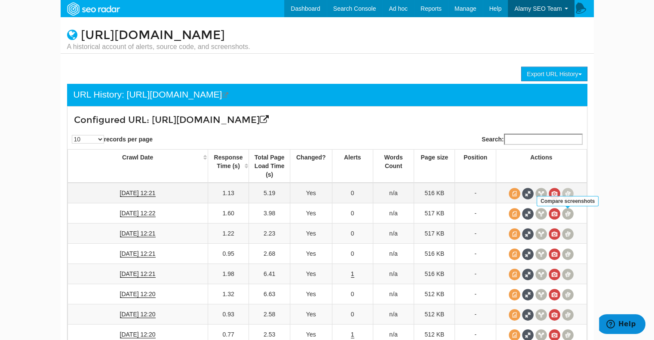
click at [566, 200] on span at bounding box center [568, 194] width 12 height 12
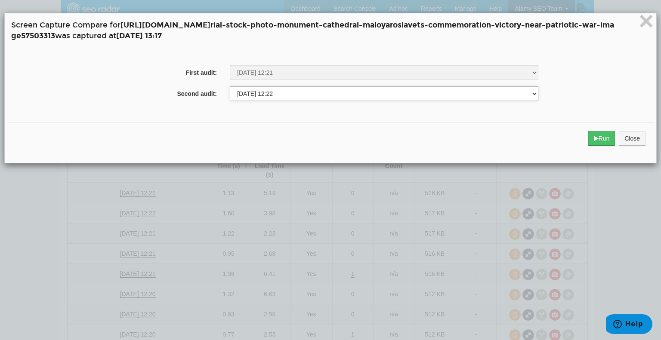
click at [290, 95] on select "[DATE] 11:21 [DATE] 11:20 [DATE] 11:21 [DATE] 16:18 [DATE] 11:20 [DATE] 09:41 […" at bounding box center [384, 93] width 308 height 15
click at [230, 87] on select "[DATE] 11:21 [DATE] 11:20 [DATE] 11:21 [DATE] 16:18 [DATE] 11:20 [DATE] 09:41 […" at bounding box center [384, 93] width 308 height 15
click at [597, 135] on button "Run" at bounding box center [601, 138] width 27 height 15
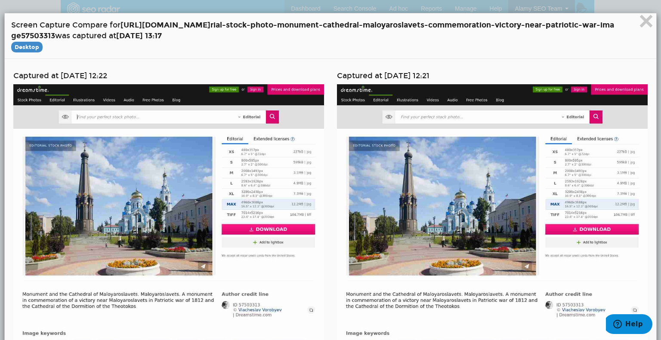
scroll to position [172, 0]
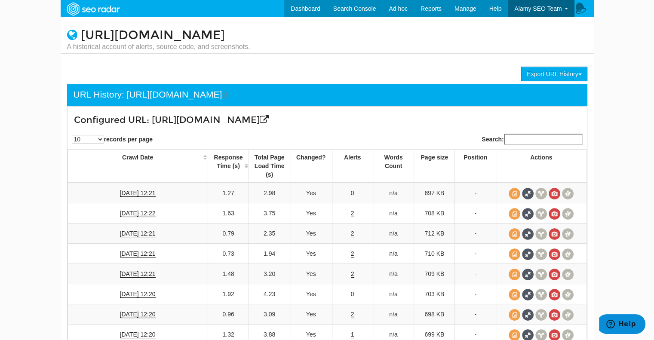
scroll to position [34, 0]
click at [553, 192] on span at bounding box center [555, 194] width 12 height 12
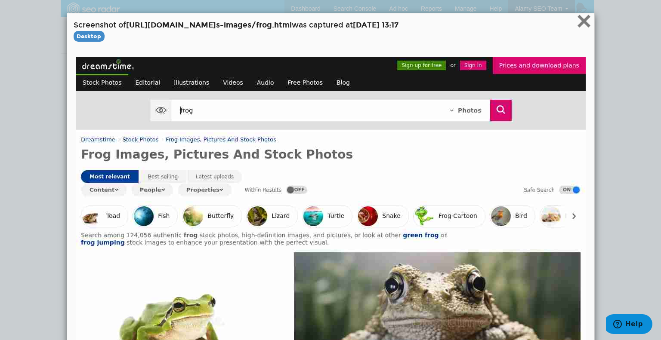
click at [525, 18] on div "× Screenshot of [URL][DOMAIN_NAME] s-images/frog.html was captured at [DATE] 13…" at bounding box center [330, 30] width 527 height 35
click at [582, 21] on span "×" at bounding box center [583, 20] width 15 height 29
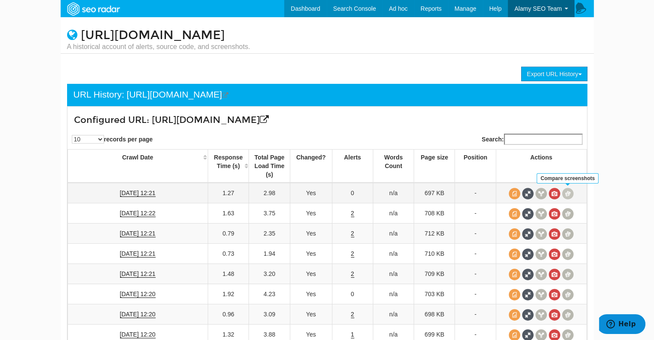
click at [568, 194] on span at bounding box center [568, 194] width 12 height 12
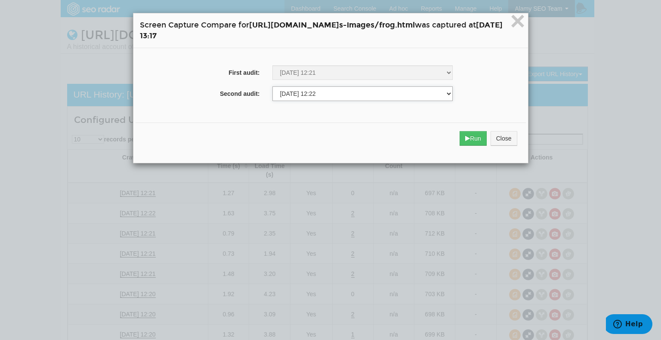
click at [280, 94] on select "[DATE] 11:21 [DATE] 11:20 [DATE] 11:21 [DATE] 16:18 [DATE] 11:20 [DATE] 09:41 […" at bounding box center [362, 93] width 180 height 15
click at [272, 87] on select "[DATE] 11:21 [DATE] 11:20 [DATE] 11:21 [DATE] 16:18 [DATE] 11:20 [DATE] 09:41 […" at bounding box center [362, 93] width 180 height 15
drag, startPoint x: 509, startPoint y: 140, endPoint x: 501, endPoint y: 18, distance: 122.0
click at [486, 139] on button "Run" at bounding box center [472, 138] width 27 height 15
